Goal: Information Seeking & Learning: Learn about a topic

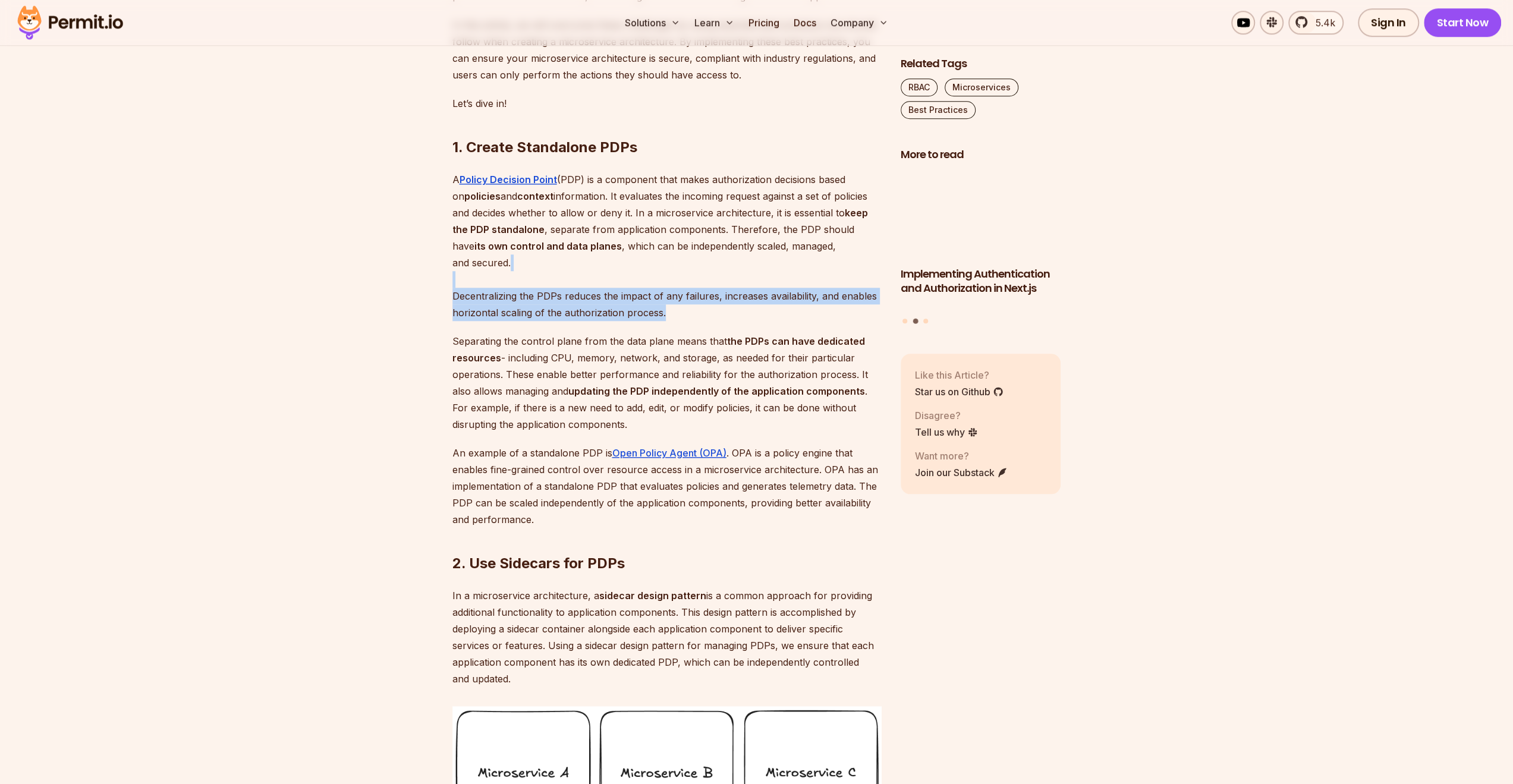
drag, startPoint x: 691, startPoint y: 304, endPoint x: 688, endPoint y: 343, distance: 39.1
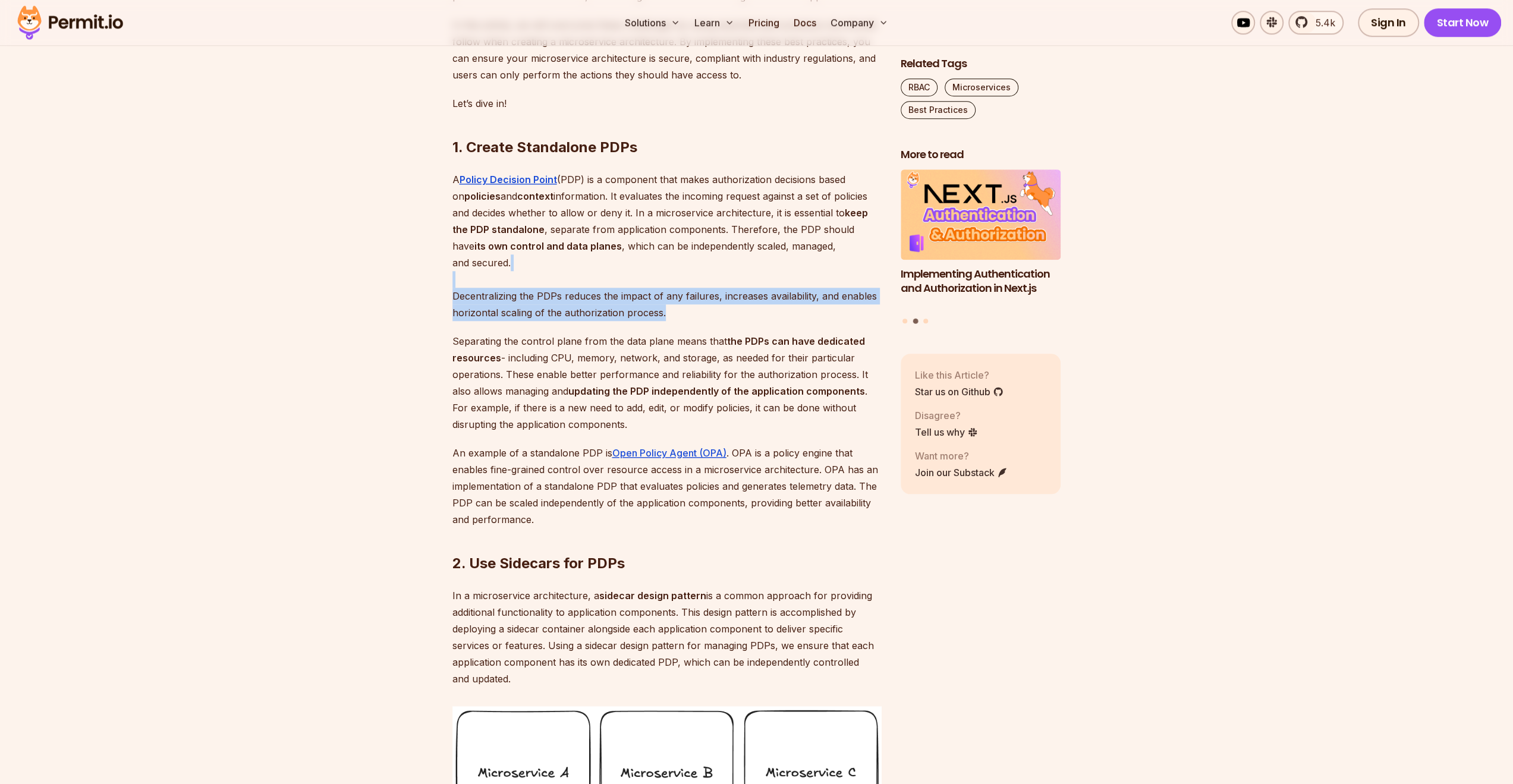
click at [688, 321] on p "A Policy Decision Point (PDP) is a component that makes authorization decisions…" at bounding box center [667, 246] width 429 height 150
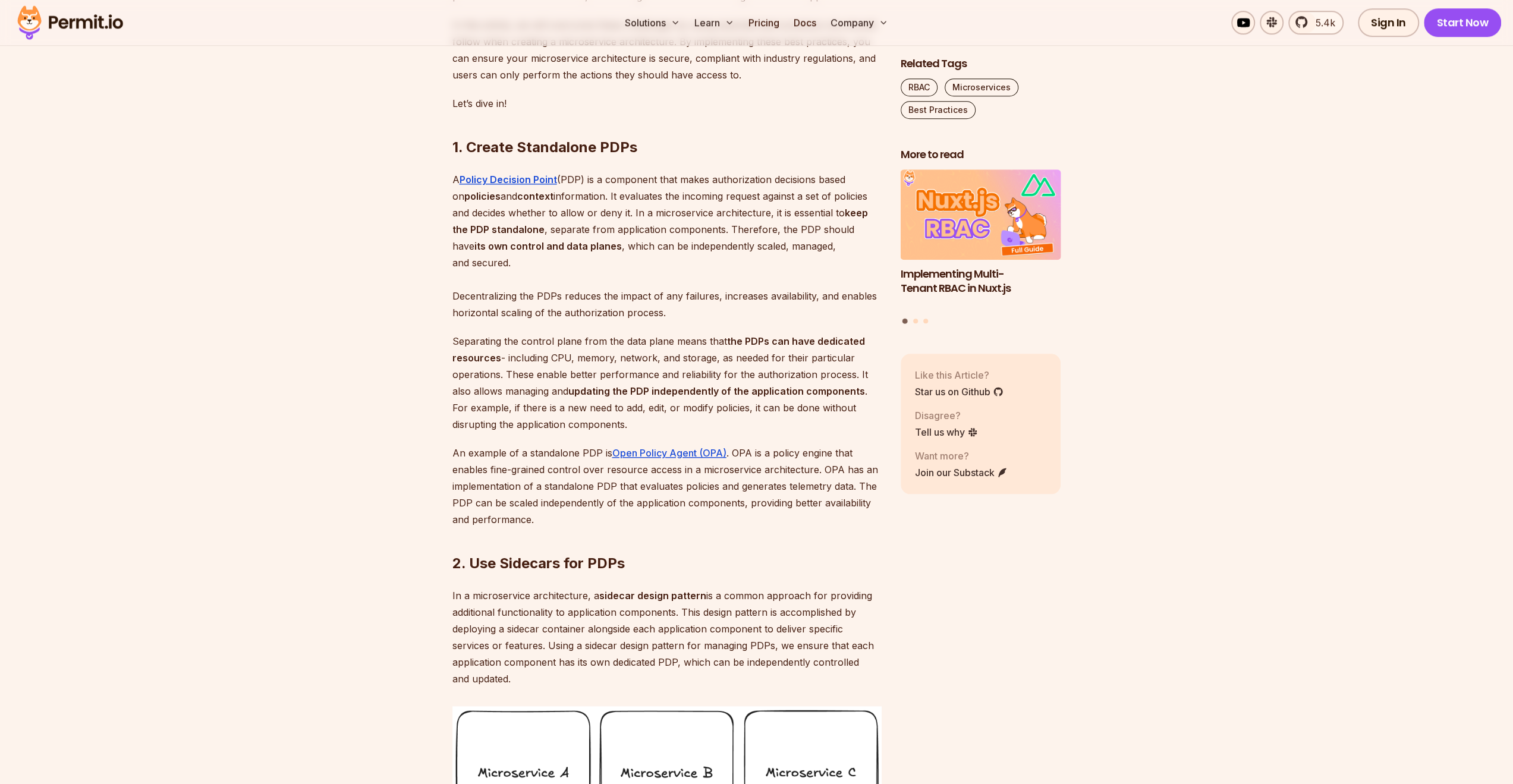
click at [588, 500] on p "An example of a standalone PDP is Open Policy Agent (OPA) . OPA is a policy eng…" at bounding box center [667, 486] width 429 height 83
drag, startPoint x: 588, startPoint y: 500, endPoint x: 725, endPoint y: 507, distance: 137.2
click at [725, 507] on p "An example of a standalone PDP is Open Policy Agent (OPA) . OPA is a policy eng…" at bounding box center [667, 486] width 429 height 83
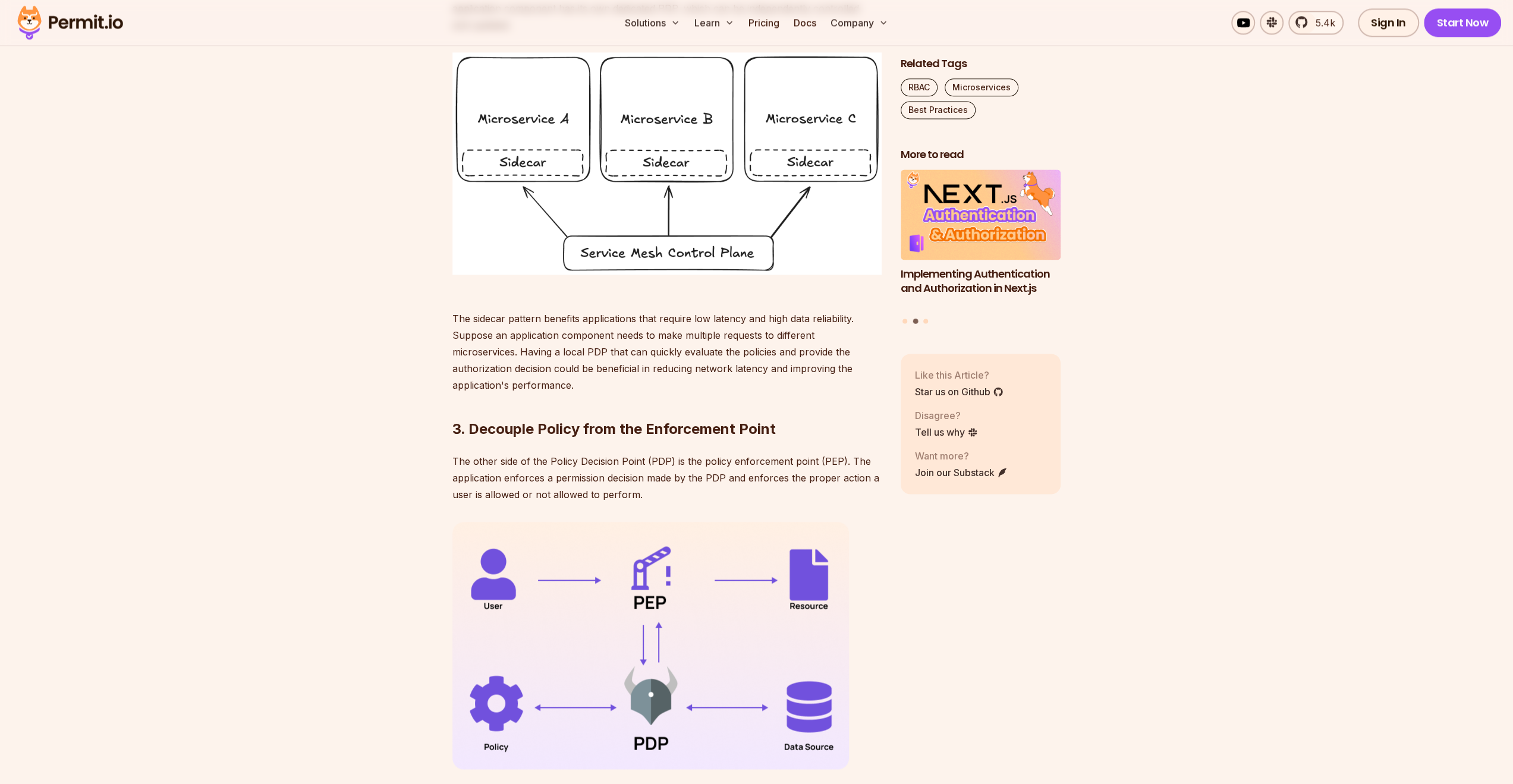
scroll to position [1721, 0]
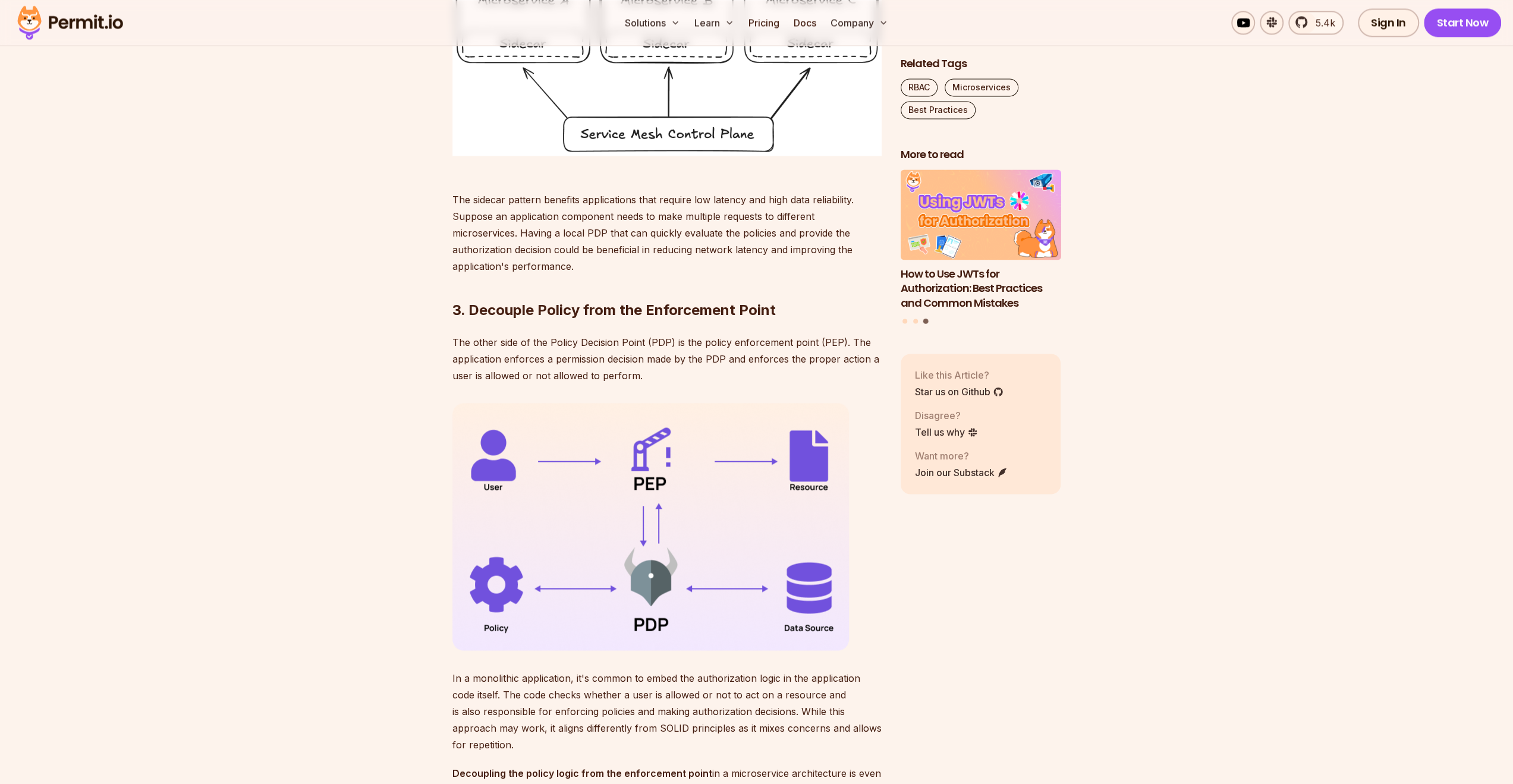
click at [570, 370] on p "The other side of the Policy Decision Point (PDP) is the policy enforcement poi…" at bounding box center [667, 359] width 429 height 50
drag, startPoint x: 570, startPoint y: 370, endPoint x: 689, endPoint y: 393, distance: 121.2
click at [689, 384] on p "The other side of the Policy Decision Point (PDP) is the policy enforcement poi…" at bounding box center [667, 359] width 429 height 50
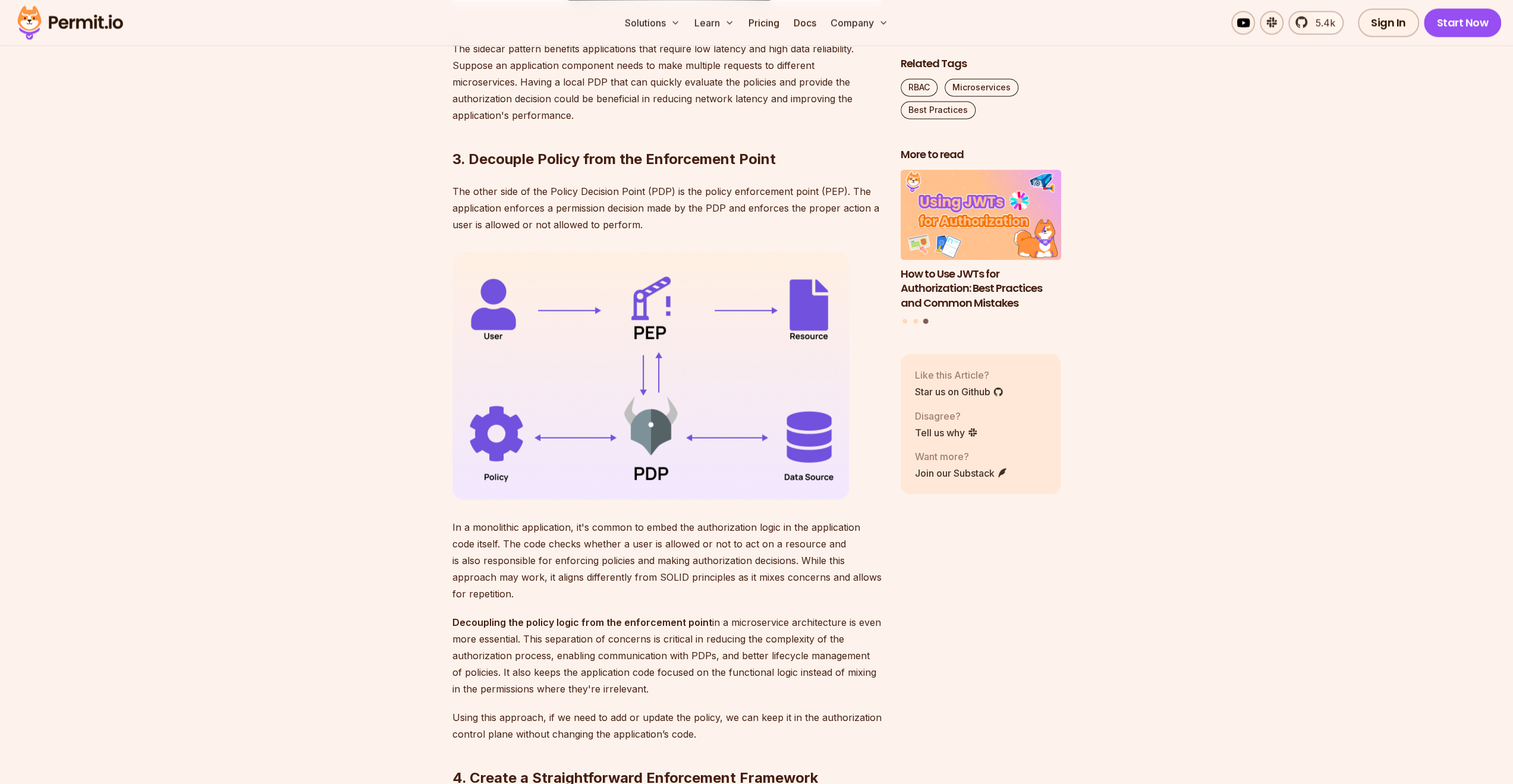
scroll to position [1959, 0]
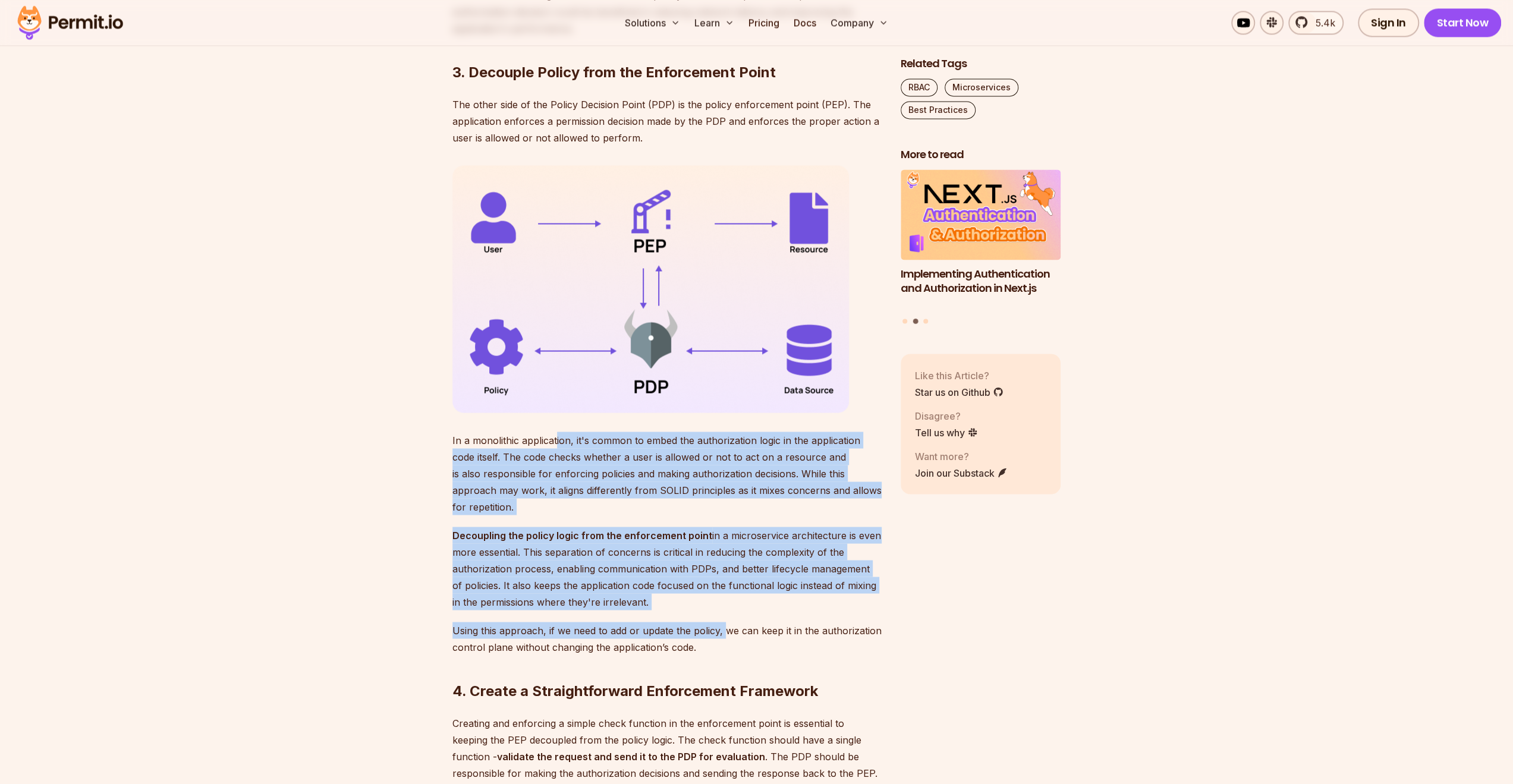
drag, startPoint x: 555, startPoint y: 456, endPoint x: 725, endPoint y: 608, distance: 228.0
click at [725, 608] on div "As microservice architecture gains popularity, it becomes increasingly importan…" at bounding box center [667, 707] width 429 height 3864
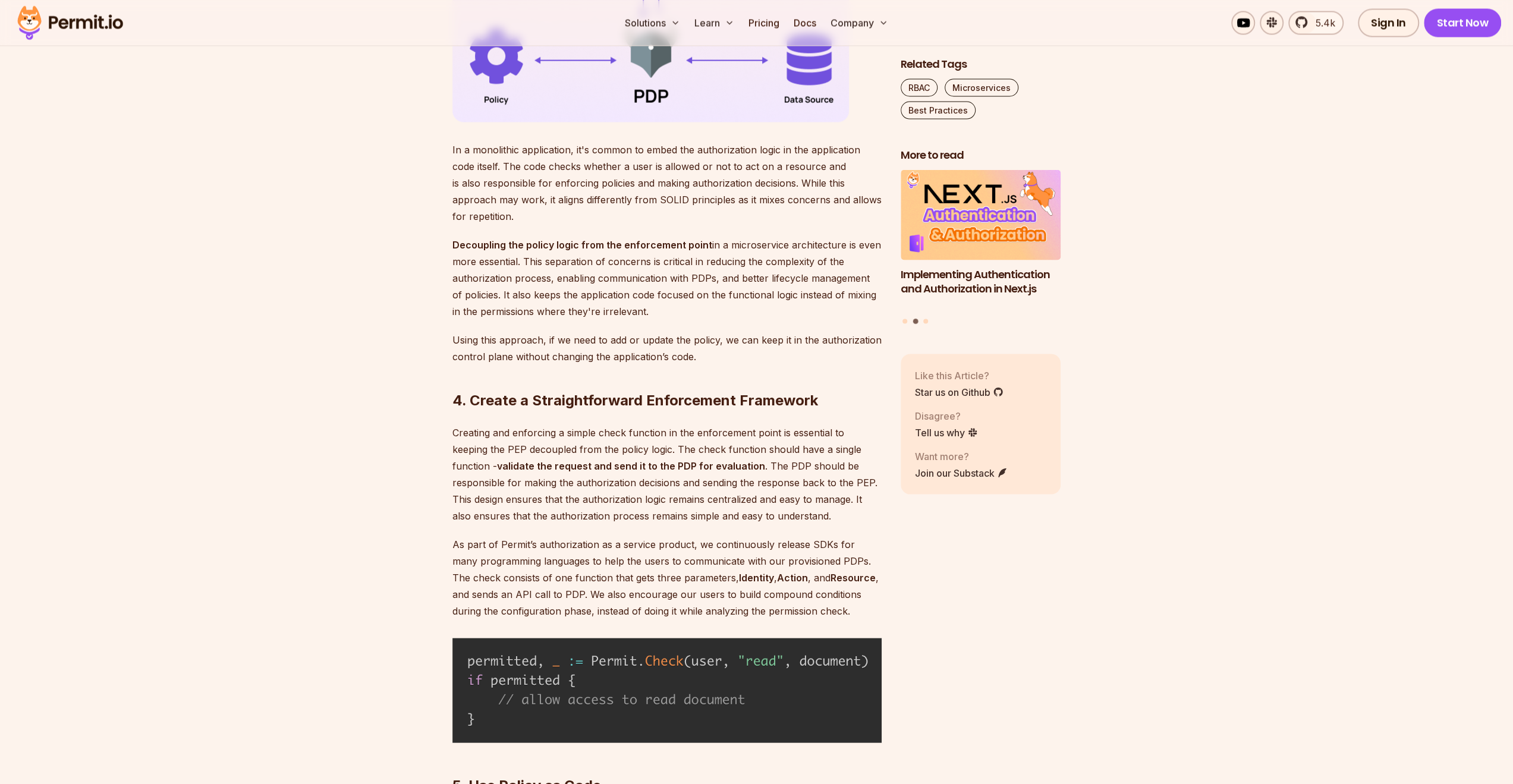
scroll to position [2257, 0]
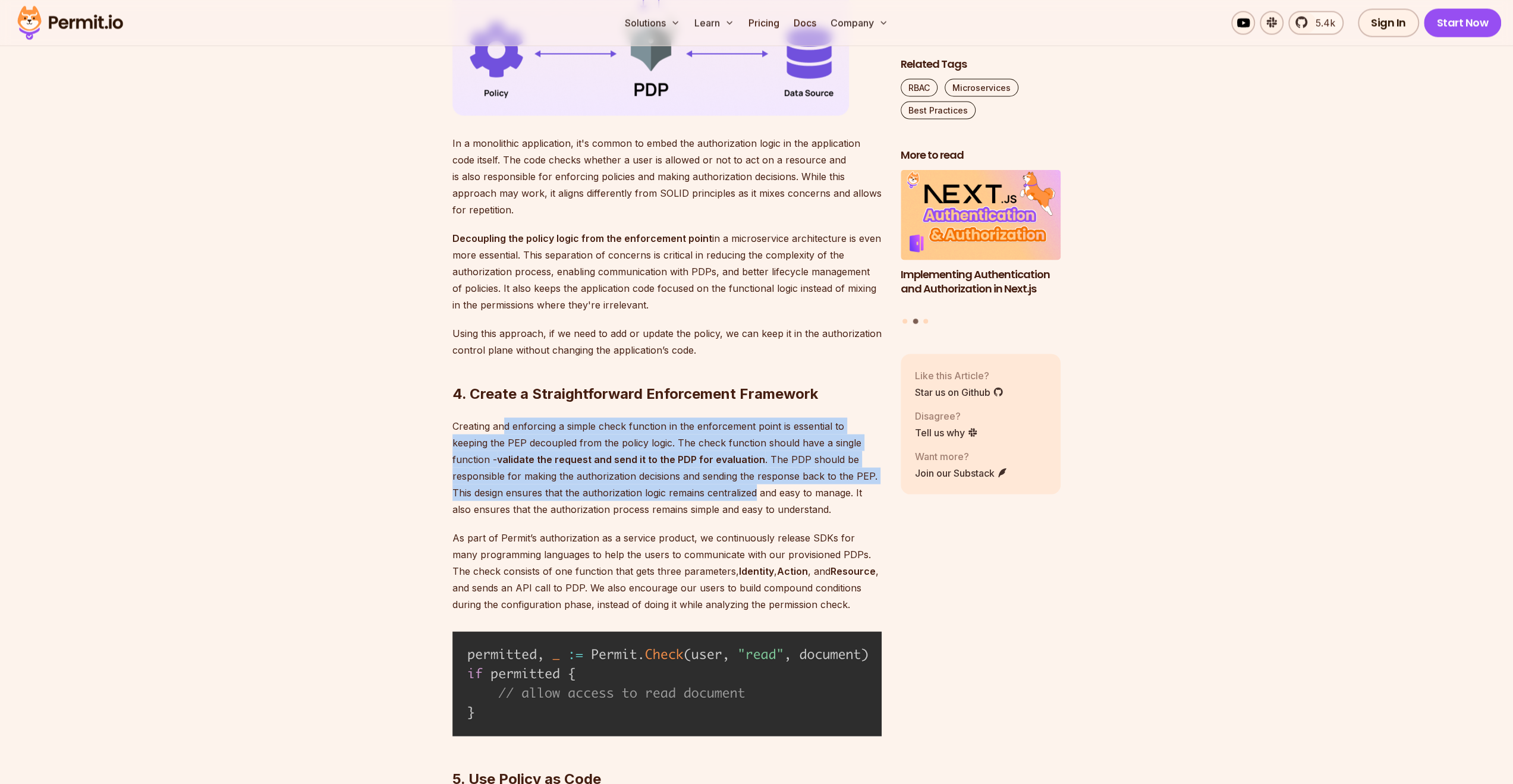
drag, startPoint x: 501, startPoint y: 424, endPoint x: 699, endPoint y: 486, distance: 207.5
click at [699, 486] on p "Creating and enforcing a simple check function in the enforcement point is esse…" at bounding box center [667, 467] width 429 height 100
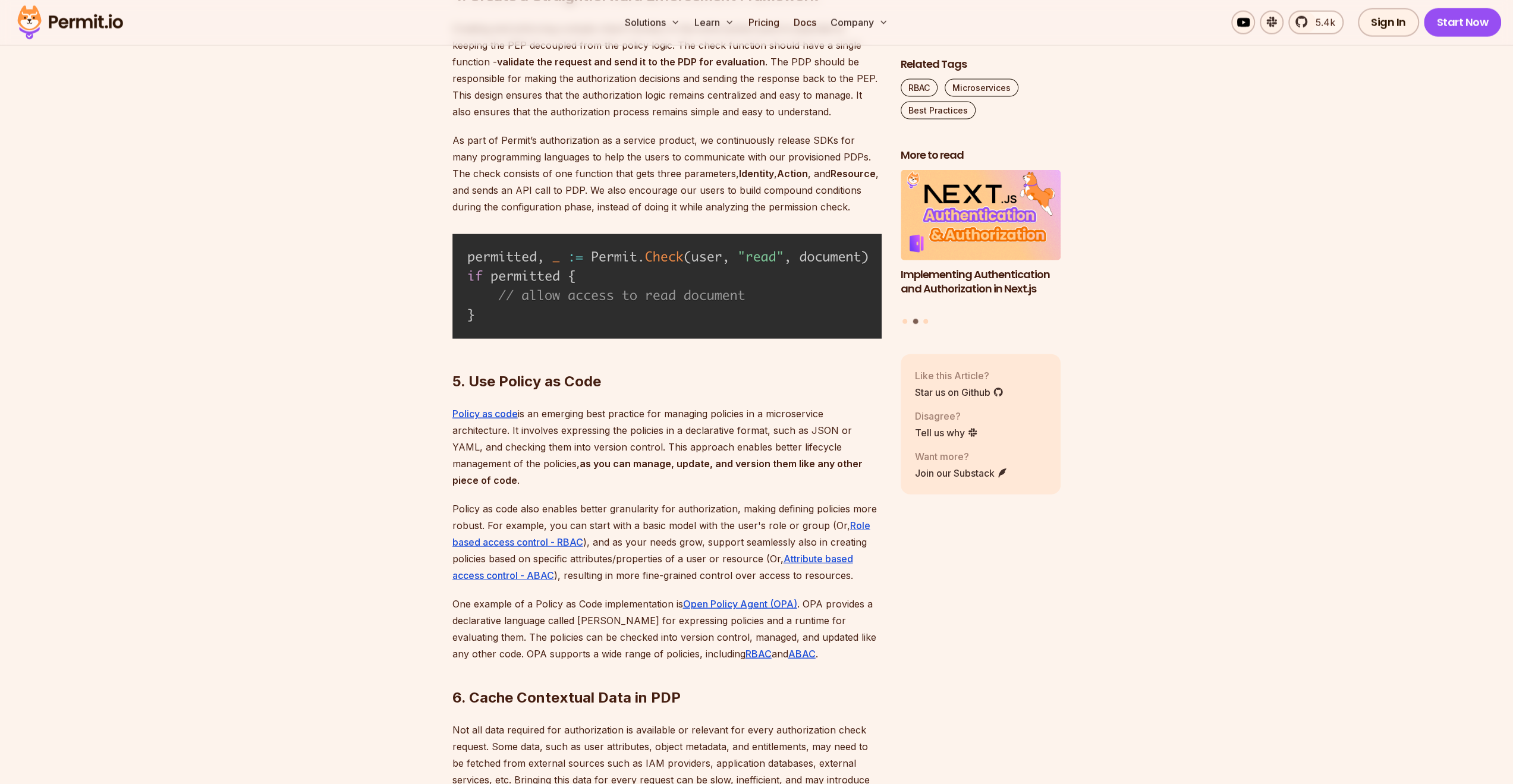
scroll to position [2672, 0]
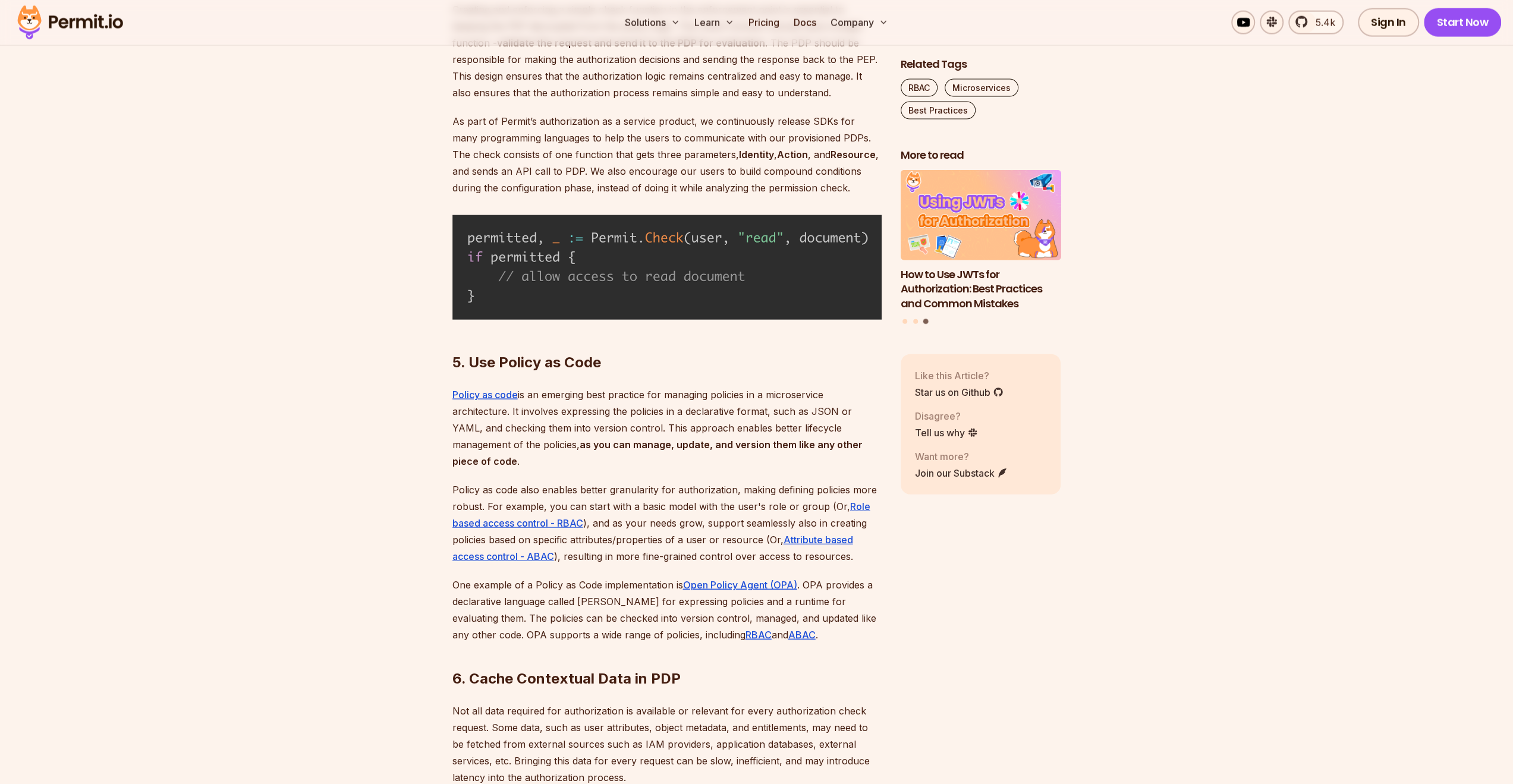
click at [588, 404] on p "Policy as code is an emerging best practice for managing policies in a microser…" at bounding box center [667, 428] width 429 height 83
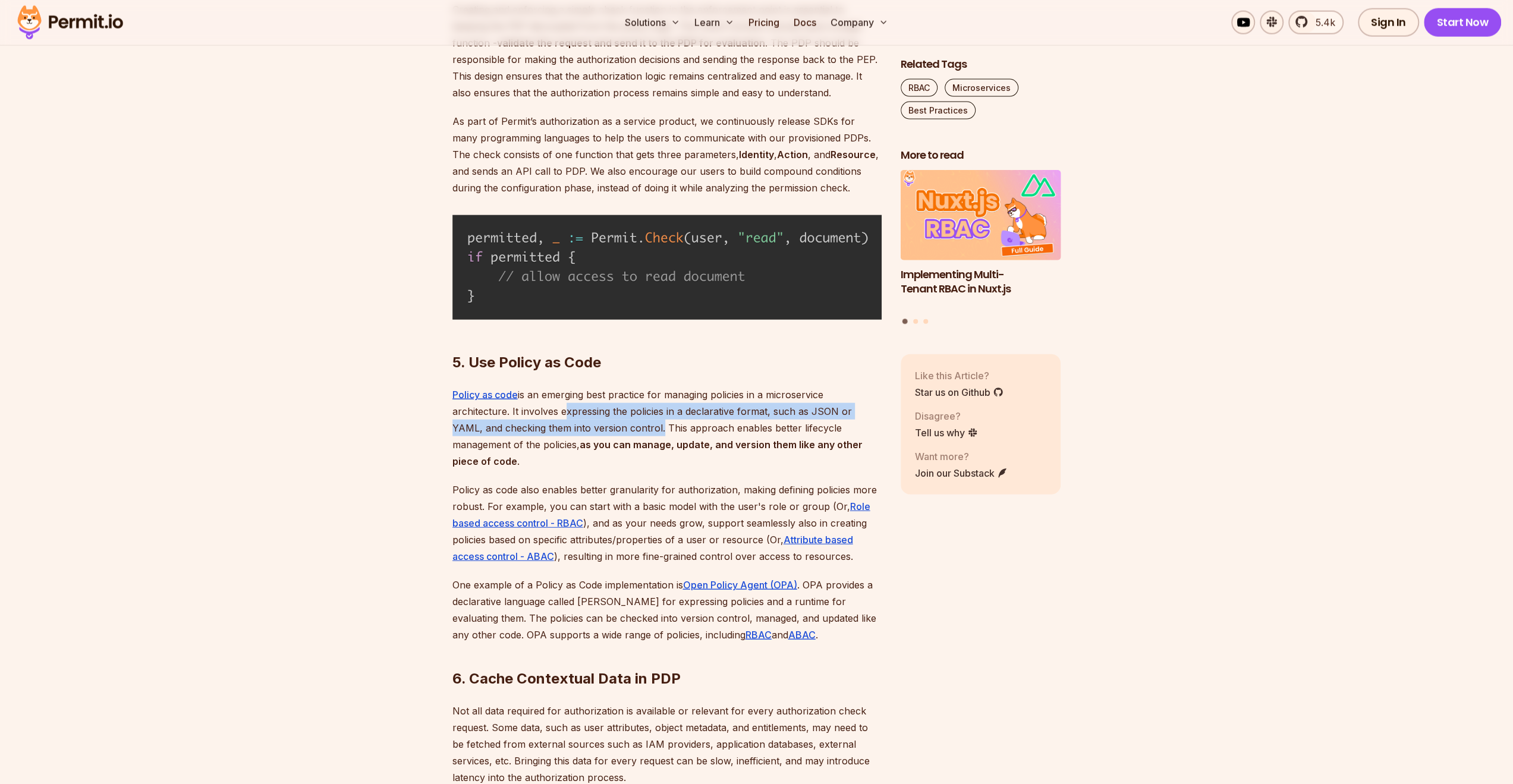
drag, startPoint x: 588, startPoint y: 404, endPoint x: 622, endPoint y: 423, distance: 38.9
click at [622, 423] on p "Policy as code is an emerging best practice for managing policies in a microser…" at bounding box center [667, 428] width 429 height 83
click at [638, 424] on p "Policy as code is an emerging best practice for managing policies in a microser…" at bounding box center [667, 428] width 429 height 83
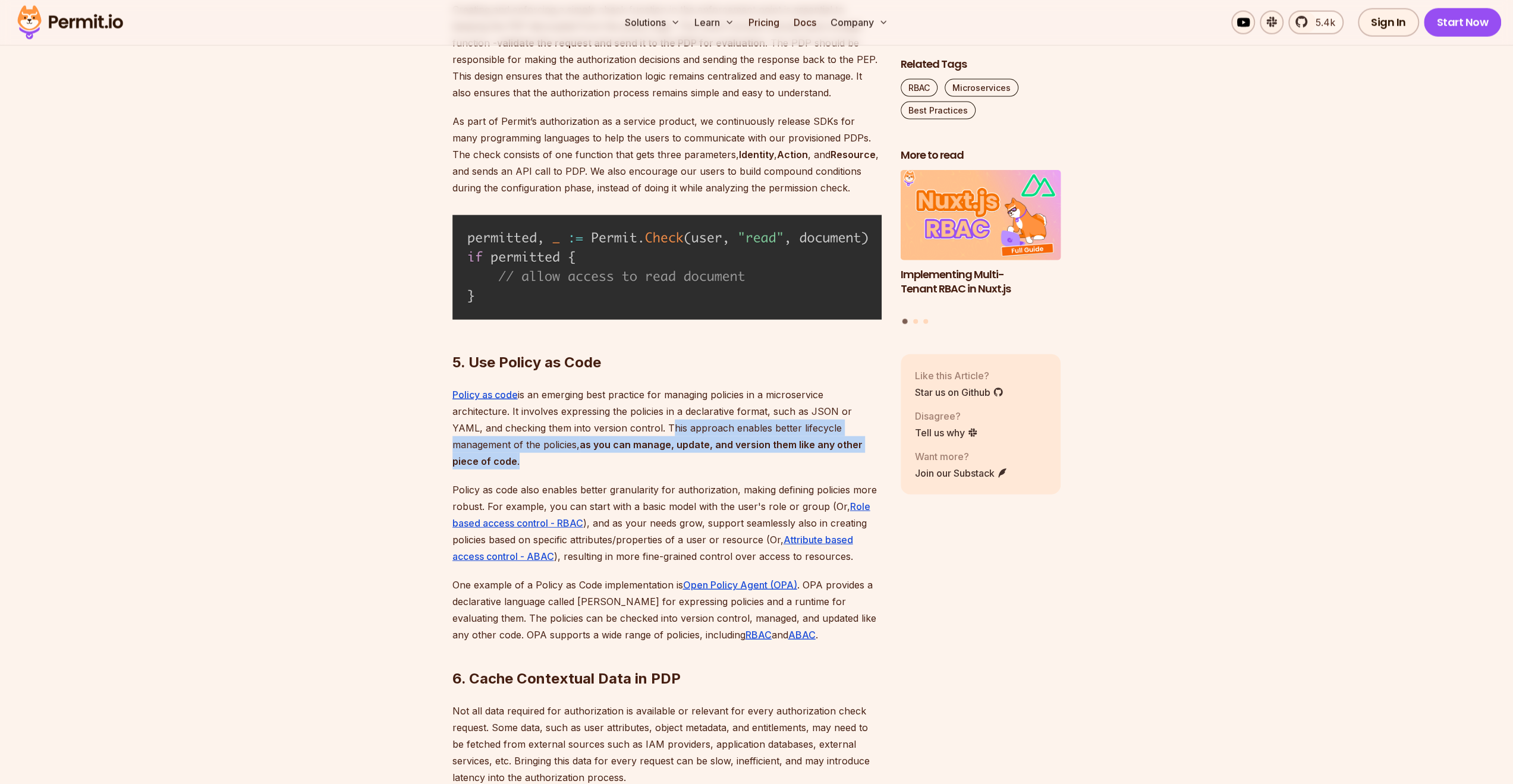
drag, startPoint x: 638, startPoint y: 424, endPoint x: 849, endPoint y: 438, distance: 211.5
click at [849, 438] on p "Policy as code is an emerging best practice for managing policies in a microser…" at bounding box center [667, 428] width 429 height 83
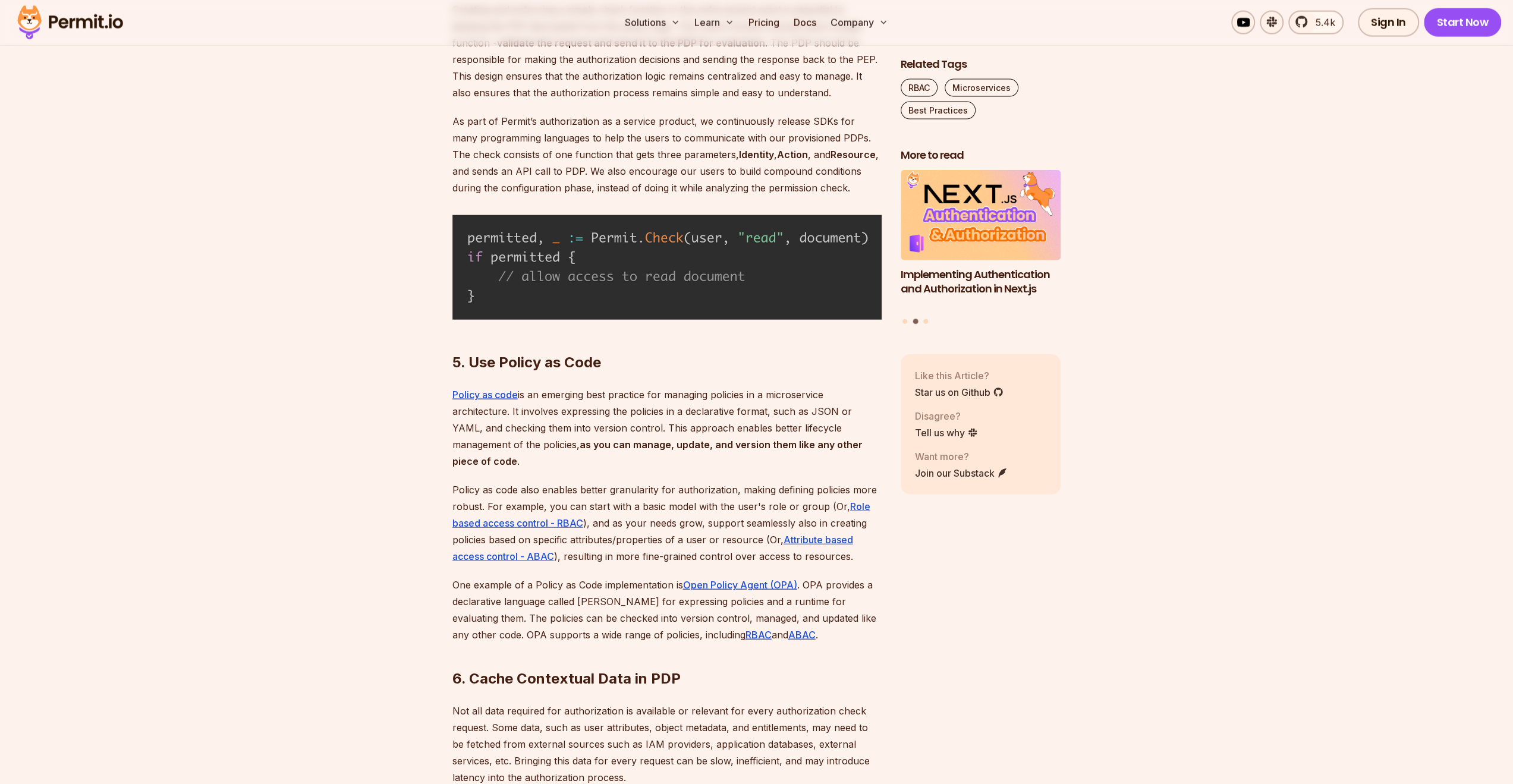
click at [634, 486] on p "Policy as code also enables better granularity for authorization, making defini…" at bounding box center [667, 523] width 429 height 83
drag, startPoint x: 634, startPoint y: 486, endPoint x: 677, endPoint y: 504, distance: 46.6
click at [677, 504] on p "Policy as code also enables better granularity for authorization, making defini…" at bounding box center [667, 523] width 429 height 83
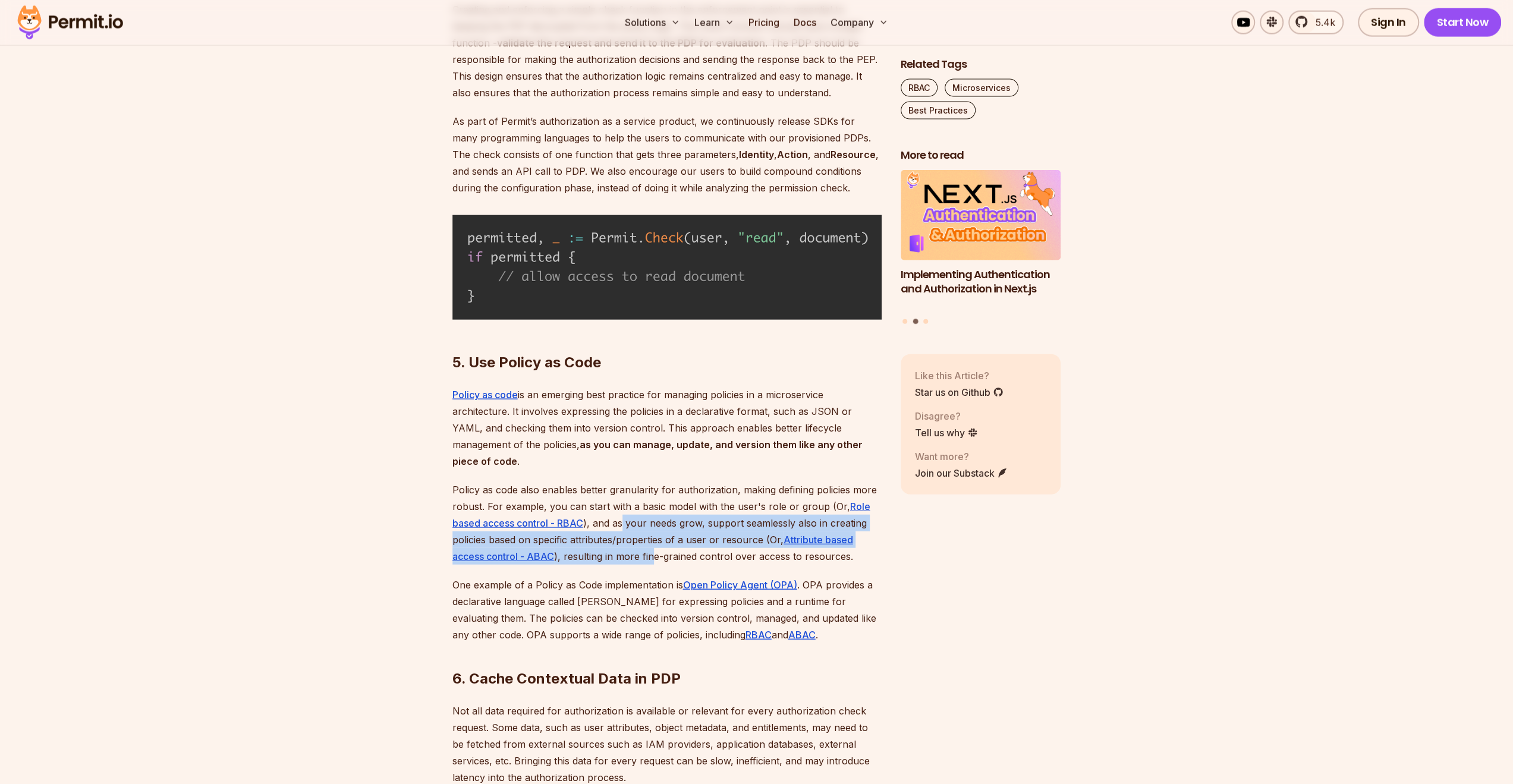
drag, startPoint x: 621, startPoint y: 504, endPoint x: 653, endPoint y: 539, distance: 47.4
click at [653, 539] on p "Policy as code also enables better granularity for authorization, making defini…" at bounding box center [667, 523] width 429 height 83
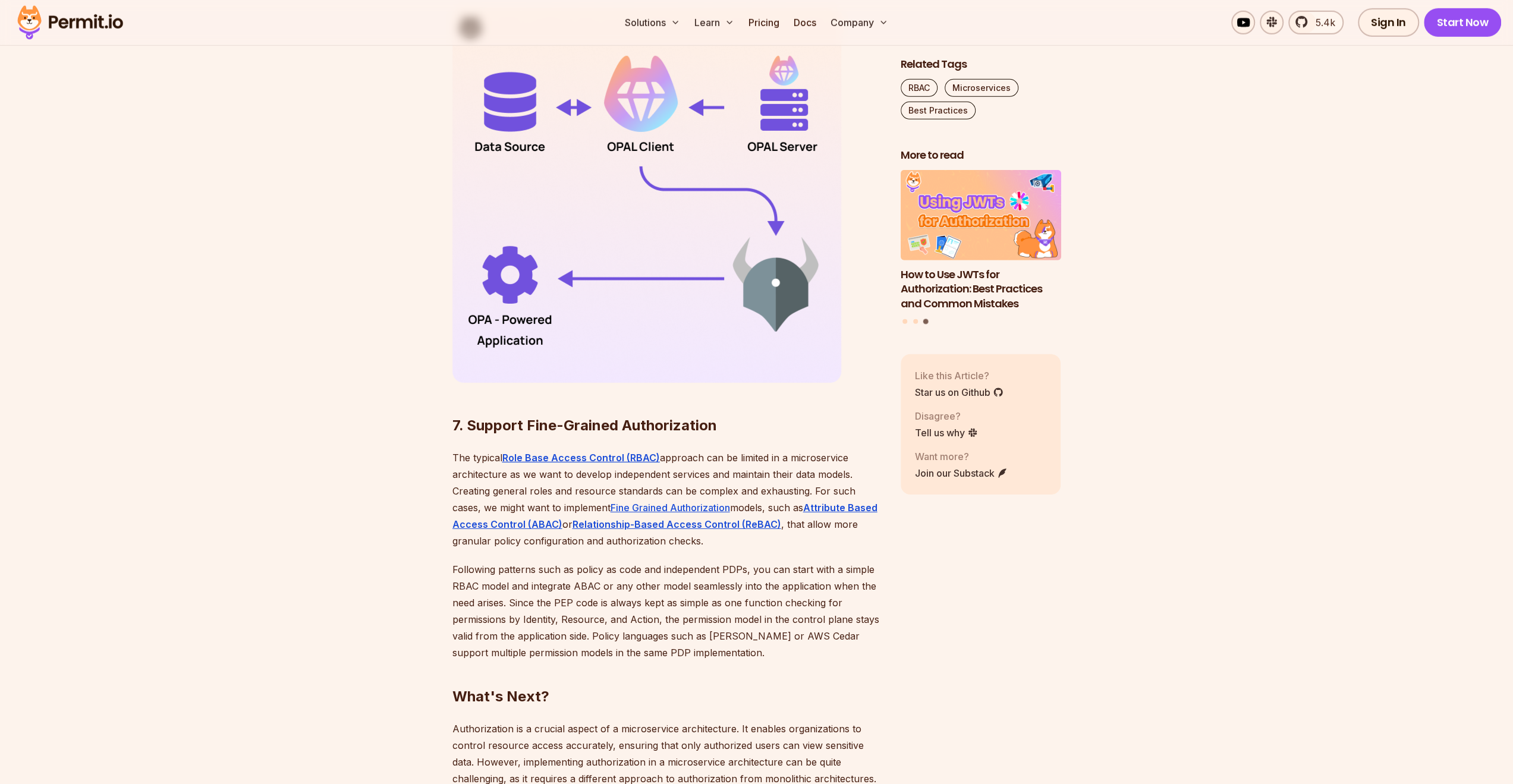
scroll to position [3624, 0]
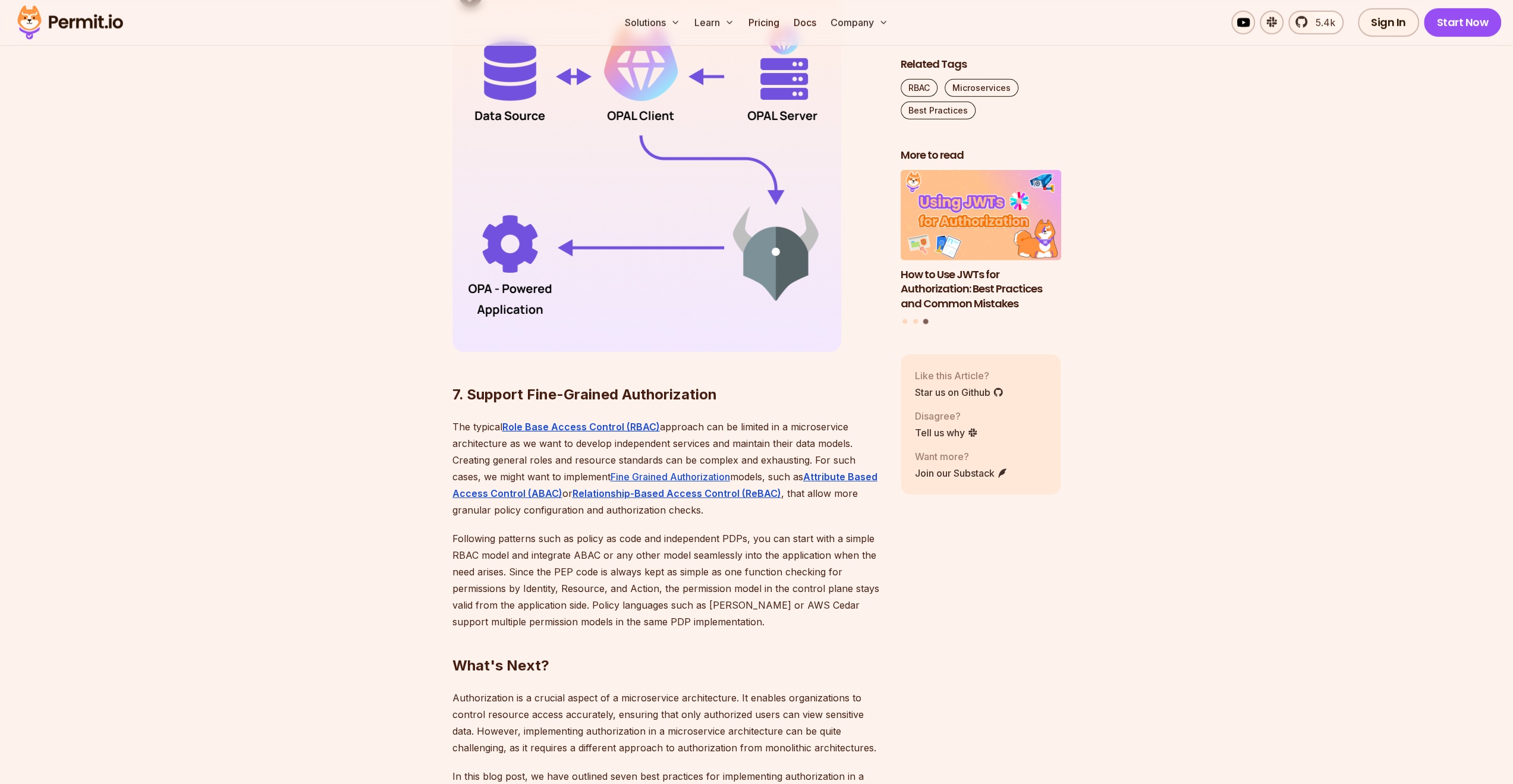
click at [490, 376] on h2 "7. Support Fine-Grained Authorization" at bounding box center [667, 371] width 429 height 66
drag, startPoint x: 490, startPoint y: 376, endPoint x: 723, endPoint y: 402, distance: 234.4
click at [723, 419] on p "The typical Role Base Access Control (RBAC) approach can be limited in a micros…" at bounding box center [667, 468] width 429 height 100
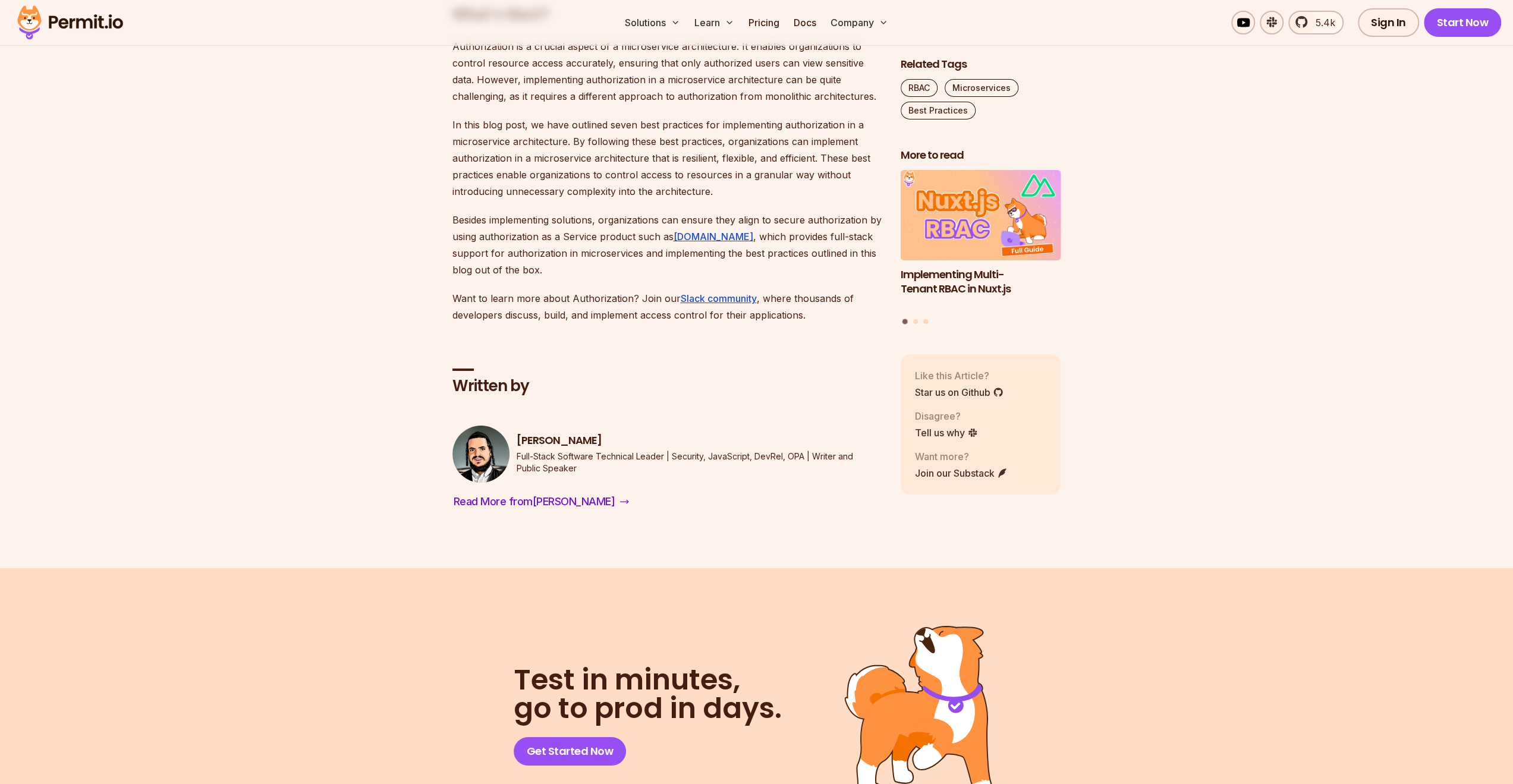
scroll to position [4337, 0]
